Goal: Task Accomplishment & Management: Manage account settings

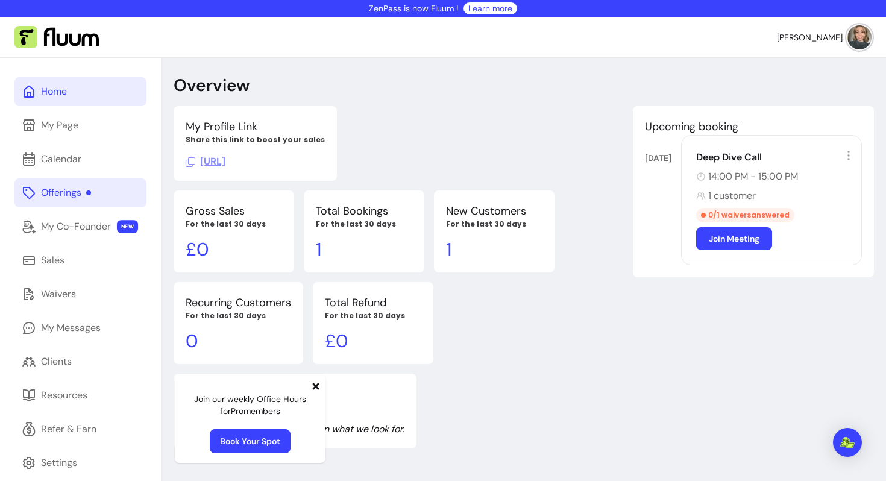
click at [47, 187] on div "Offerings" at bounding box center [66, 193] width 50 height 14
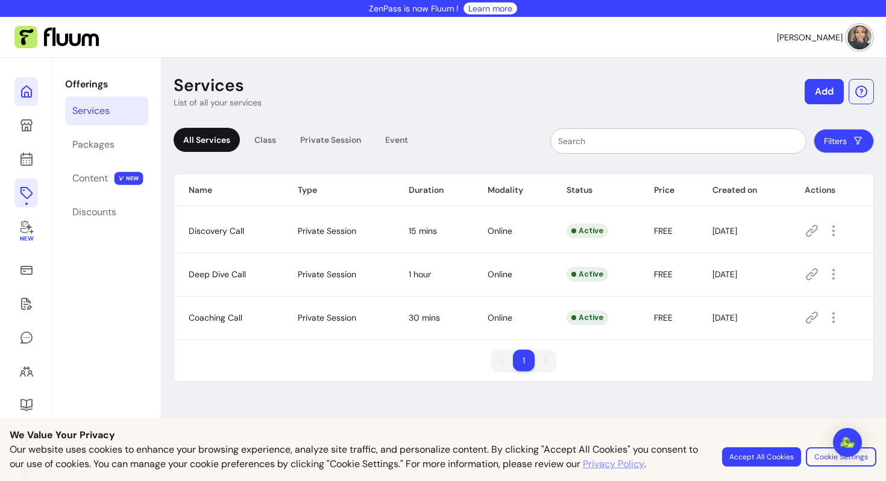
click at [20, 93] on icon at bounding box center [26, 91] width 14 height 14
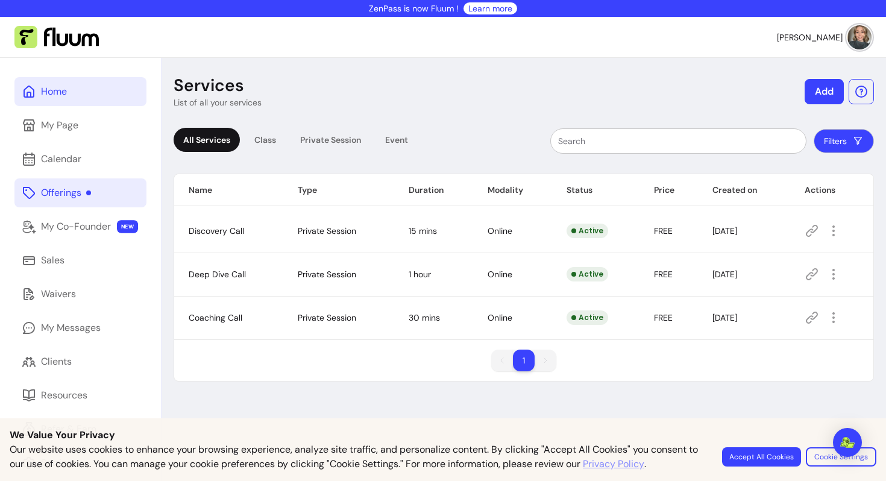
click at [48, 90] on div "Home" at bounding box center [54, 91] width 26 height 14
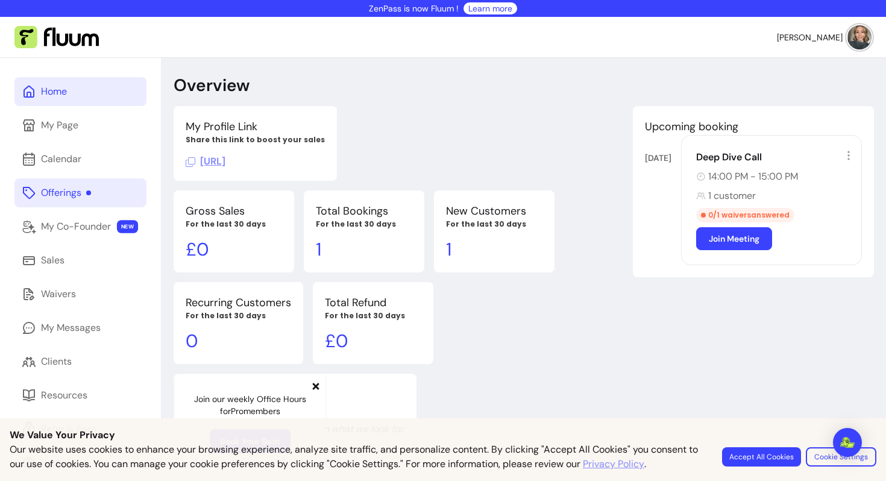
click at [78, 191] on div "Offerings" at bounding box center [66, 193] width 50 height 14
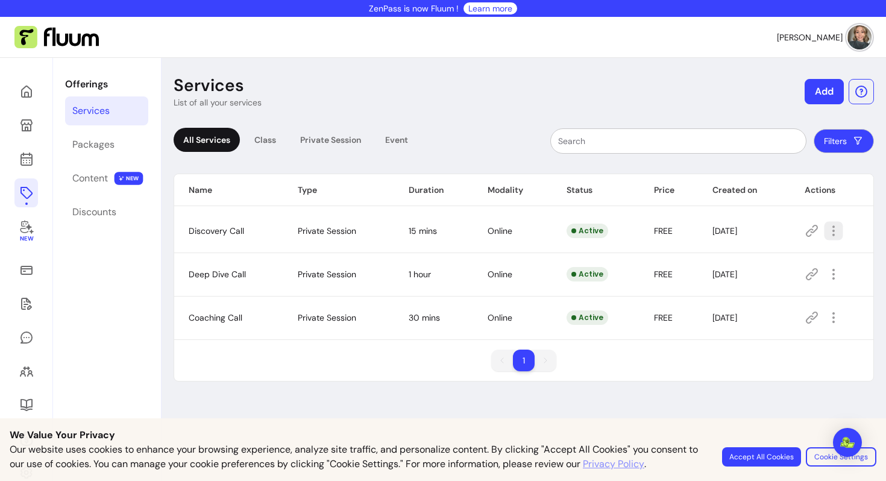
click at [827, 224] on icon "button" at bounding box center [834, 231] width 14 height 14
click at [760, 345] on span "Delete" at bounding box center [782, 350] width 88 height 12
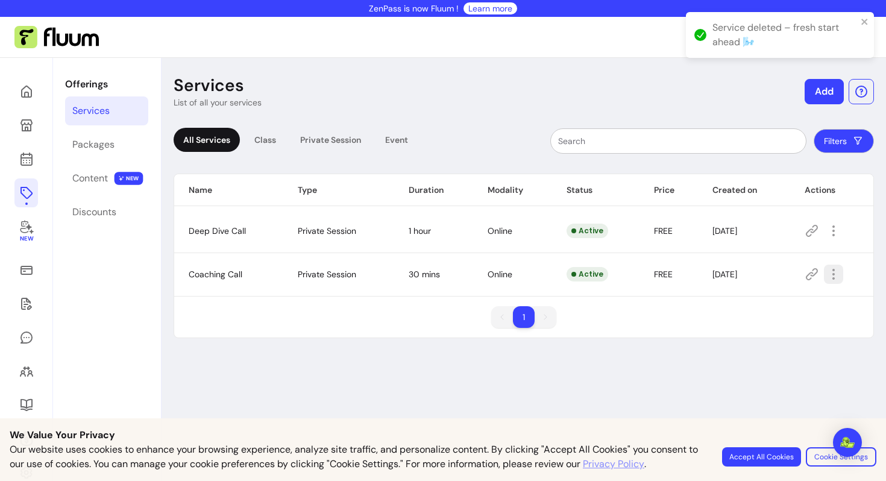
click at [827, 279] on icon "button" at bounding box center [834, 274] width 14 height 14
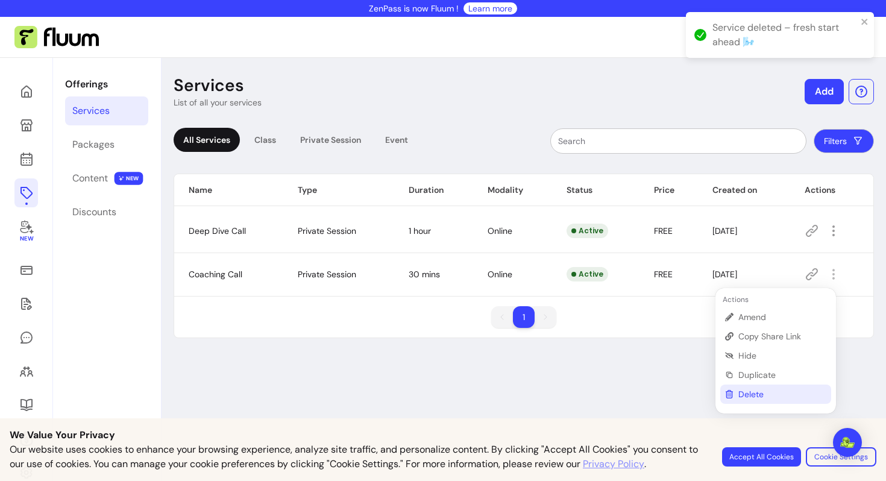
click at [753, 391] on span "Delete" at bounding box center [783, 394] width 88 height 12
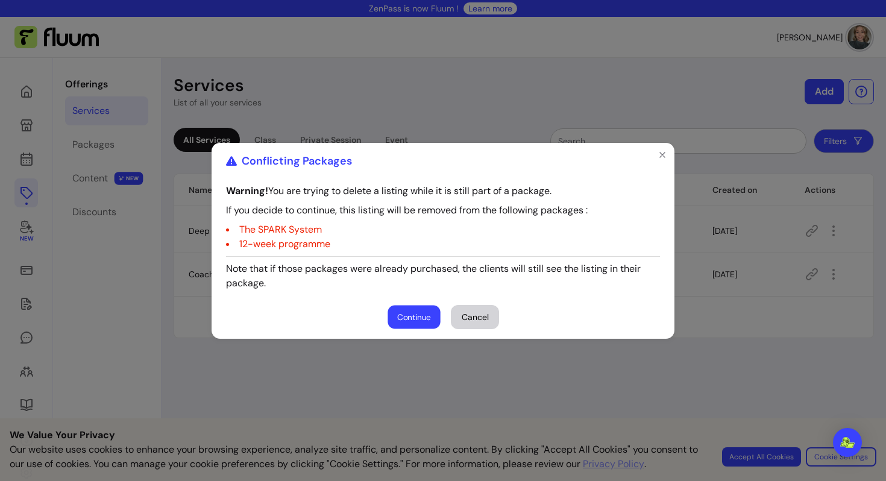
click at [404, 309] on button "Continue" at bounding box center [414, 317] width 52 height 24
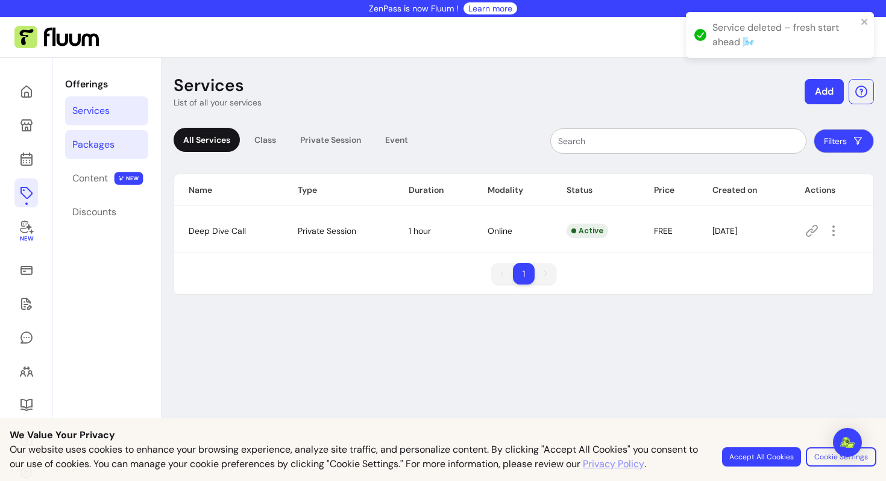
click at [108, 152] on link "Packages" at bounding box center [106, 144] width 83 height 29
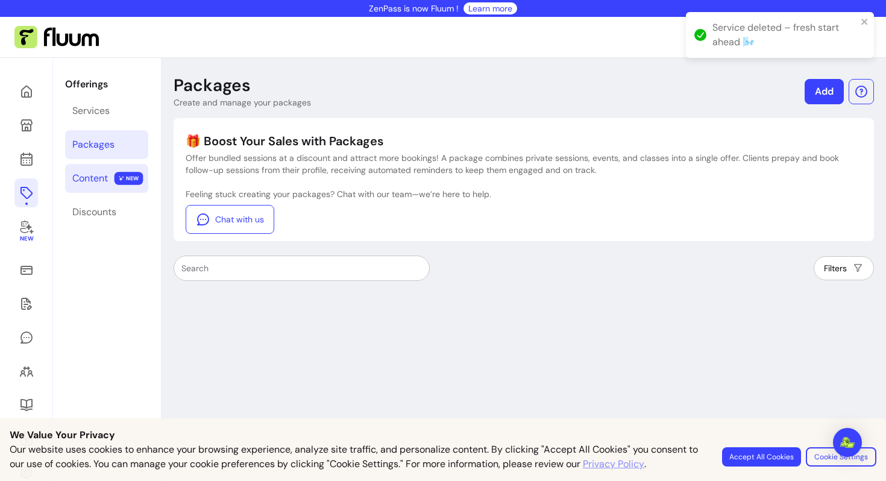
click at [99, 176] on div "Content" at bounding box center [90, 178] width 36 height 14
